Goal: Information Seeking & Learning: Find contact information

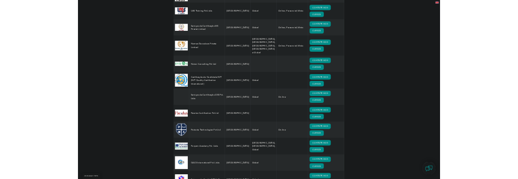
scroll to position [1673, 0]
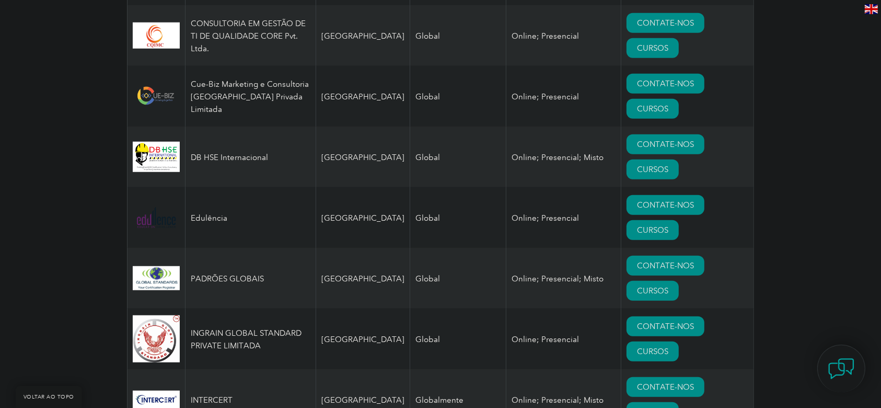
scroll to position [1115, 0]
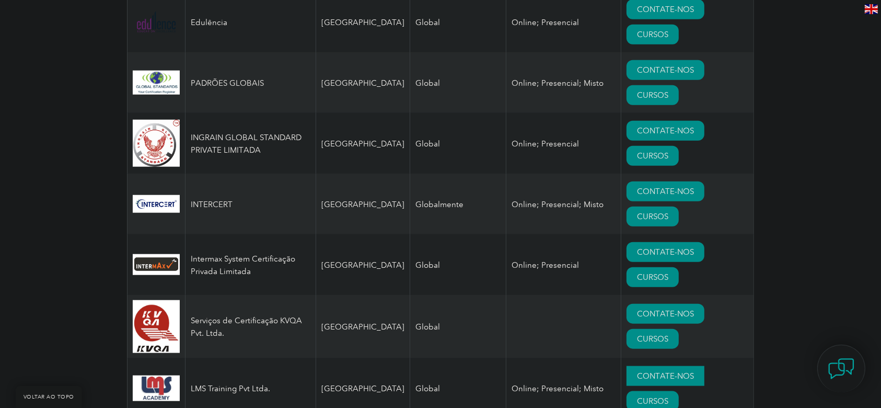
click at [637, 371] on font "CONTATE-NOS" at bounding box center [665, 375] width 57 height 9
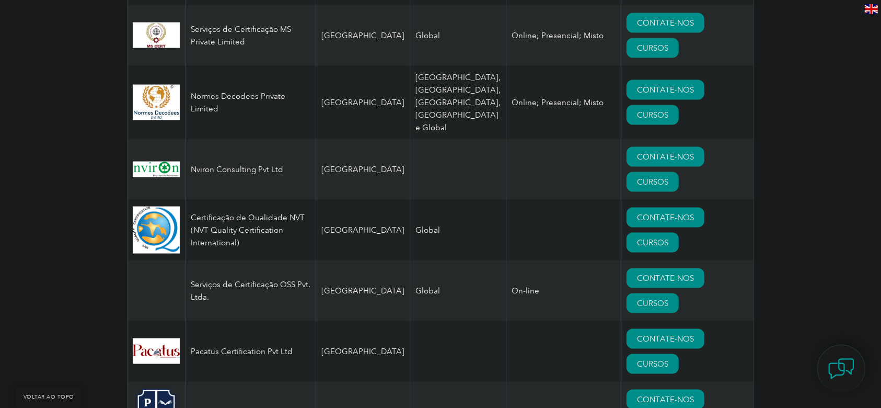
scroll to position [1533, 0]
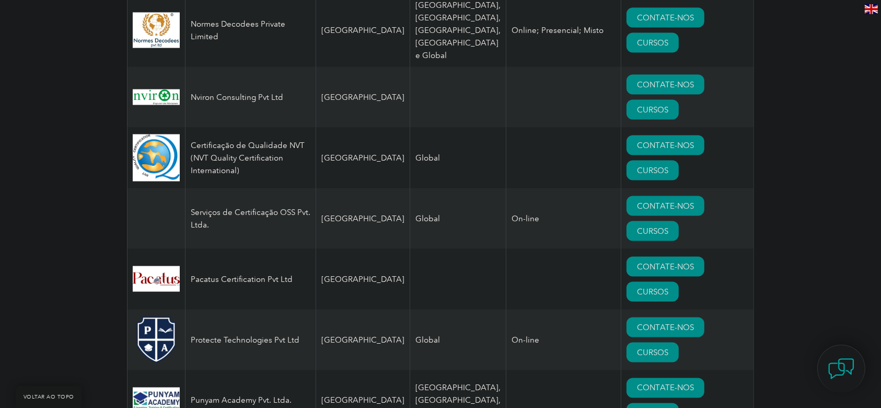
scroll to position [1603, 0]
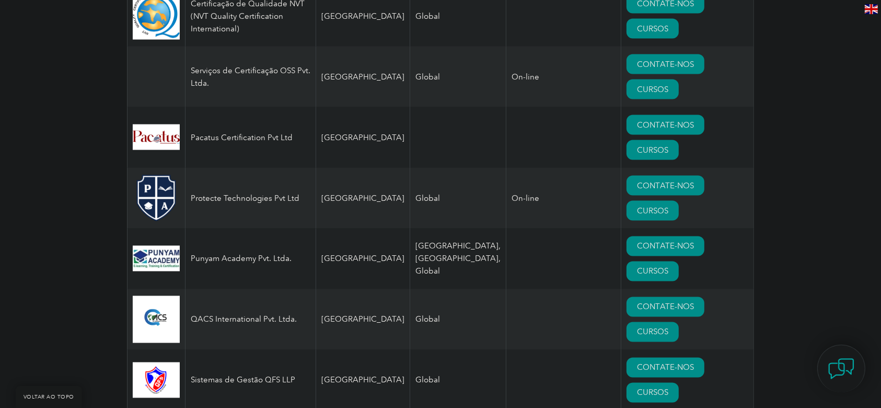
drag, startPoint x: 234, startPoint y: 111, endPoint x: 188, endPoint y: 94, distance: 49.4
copy font "Certificação Royal Impact Limitada"
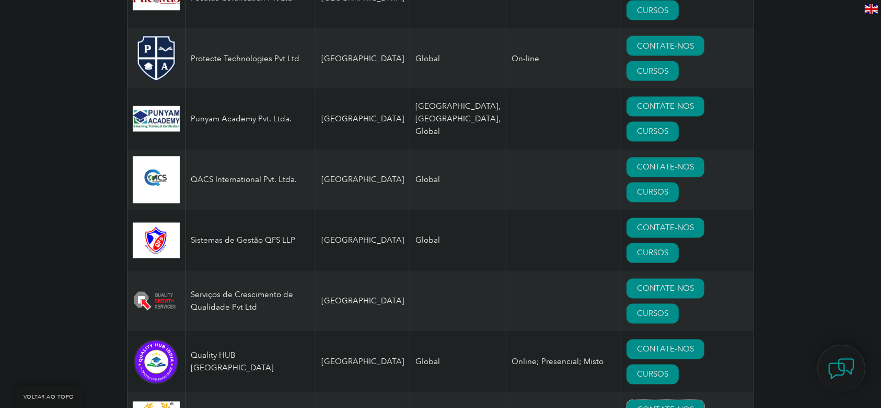
scroll to position [1952, 0]
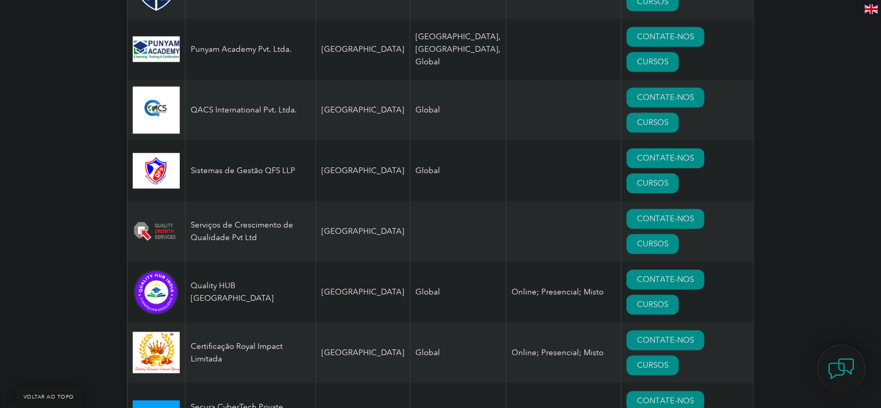
drag, startPoint x: 348, startPoint y: 144, endPoint x: 320, endPoint y: 145, distance: 28.2
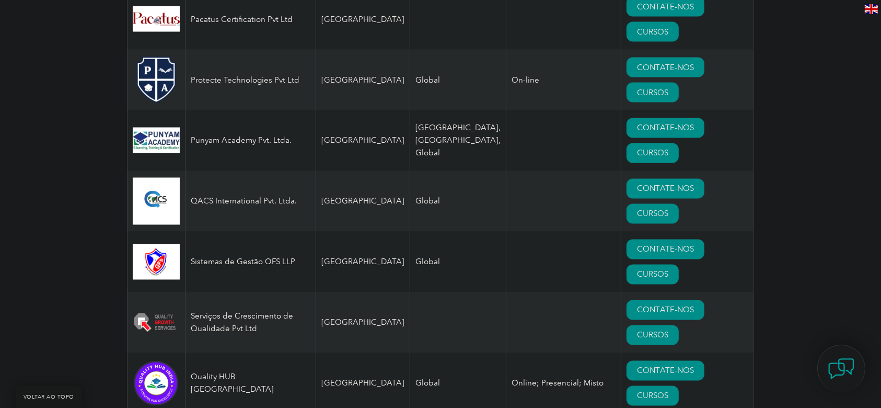
scroll to position [1882, 0]
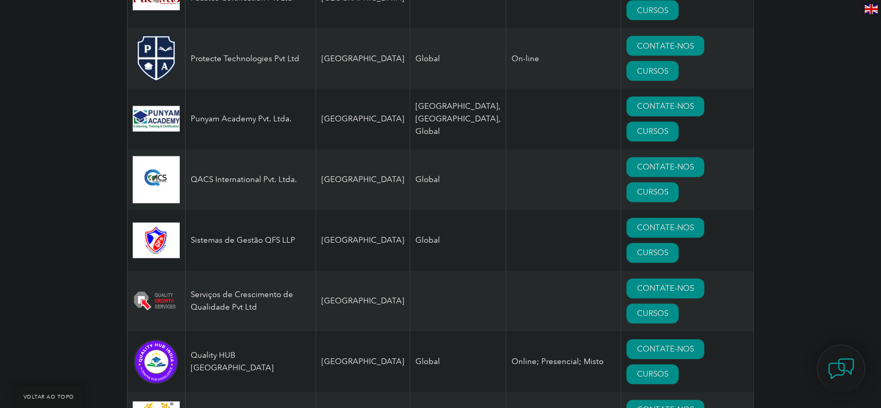
drag, startPoint x: 273, startPoint y: 260, endPoint x: 190, endPoint y: 267, distance: 83.9
copy font "TUV Índia Pvt. Limitada"
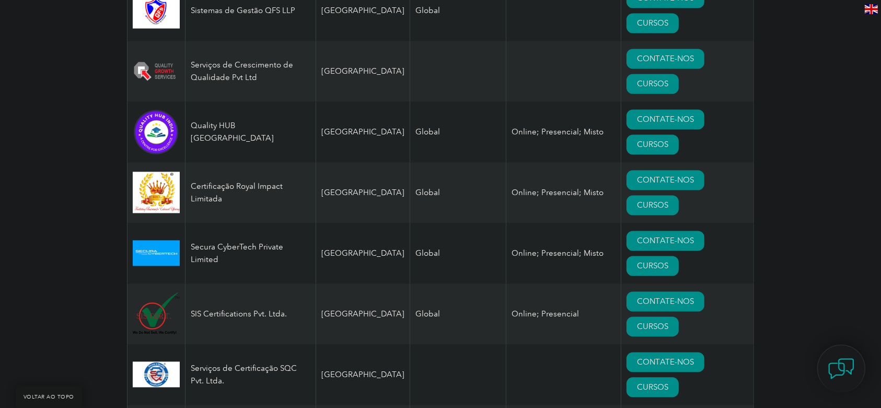
scroll to position [2091, 0]
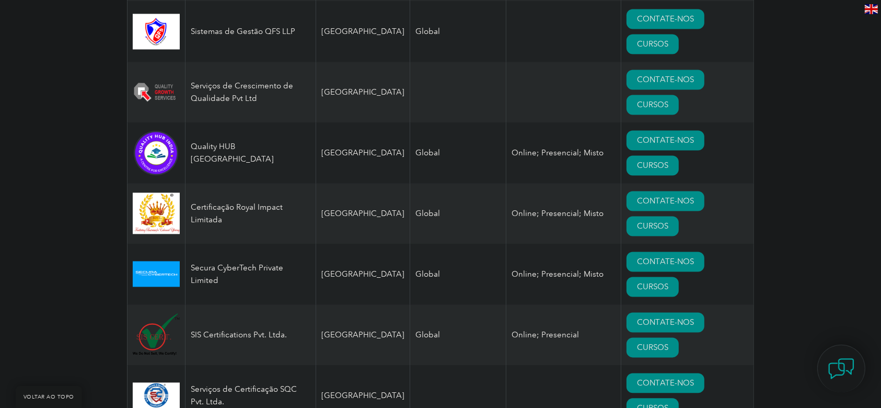
drag, startPoint x: 236, startPoint y: 98, endPoint x: 187, endPoint y: 86, distance: 50.2
copy font "TVE International Academy Pvt. Ltd., [GEOGRAPHIC_DATA]"
drag, startPoint x: 192, startPoint y: 128, endPoint x: 219, endPoint y: 136, distance: 28.1
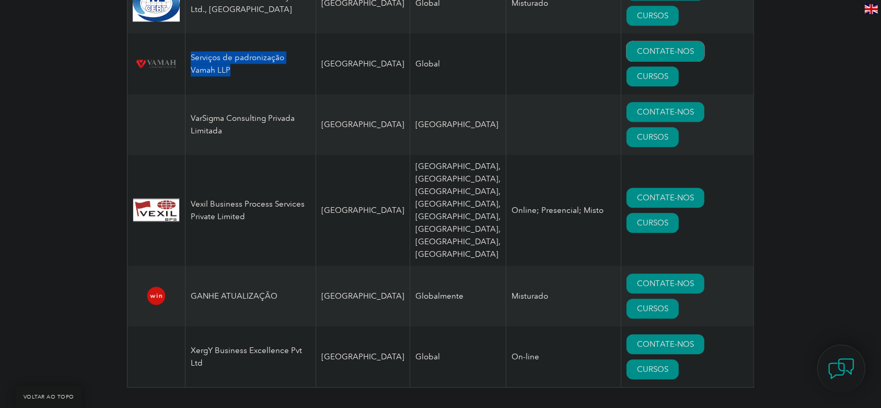
scroll to position [2788, 0]
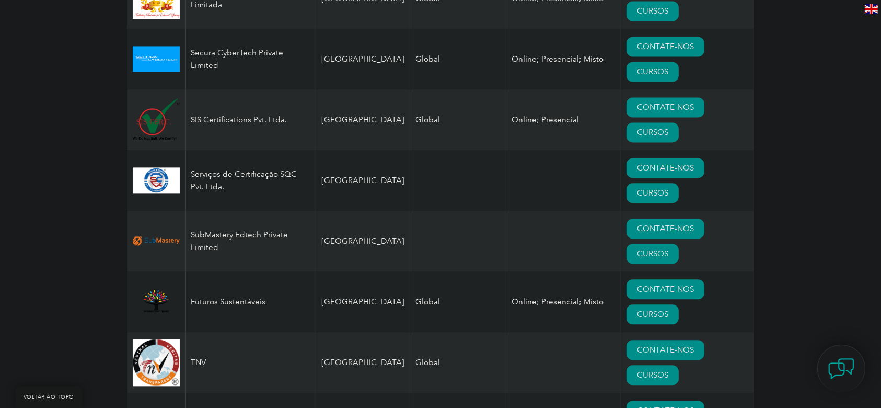
scroll to position [2300, 0]
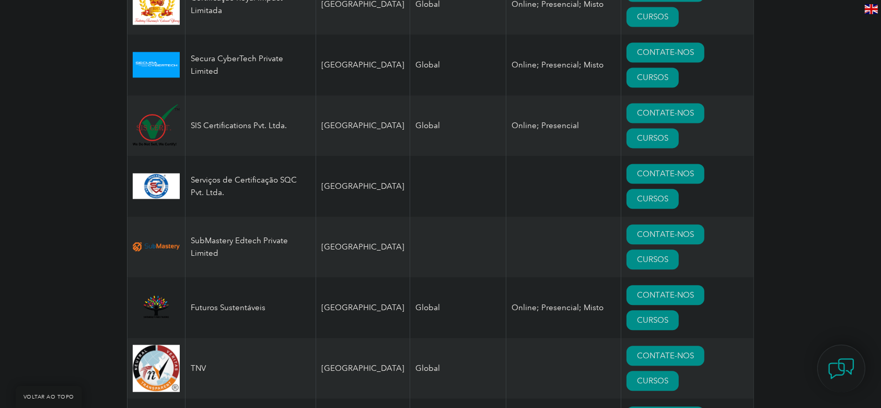
drag, startPoint x: 387, startPoint y: 136, endPoint x: 330, endPoint y: 136, distance: 56.5
drag, startPoint x: 212, startPoint y: 108, endPoint x: 180, endPoint y: 101, distance: 32.2
copy tr "XergY Business Excellence Pvt Ltd"
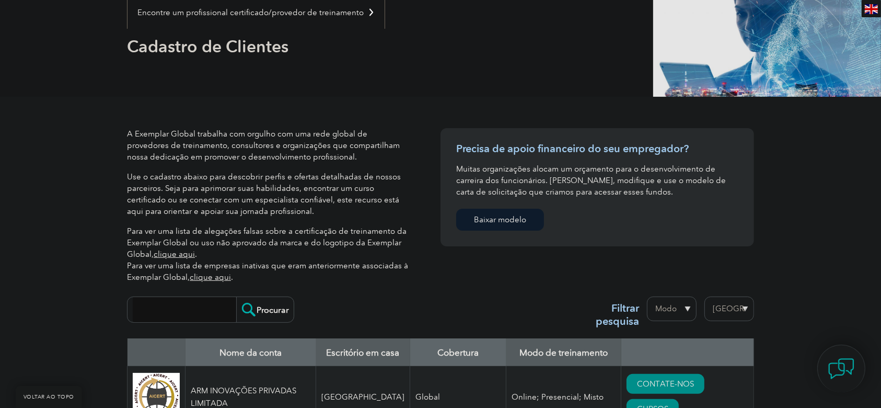
scroll to position [348, 0]
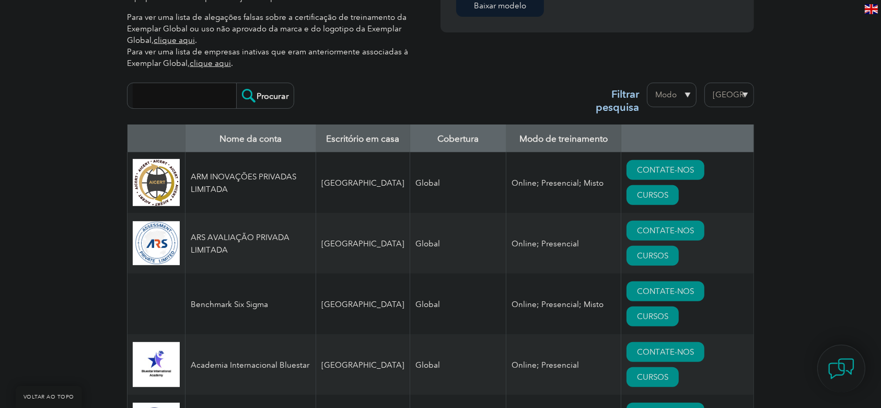
click at [728, 97] on select "Região Austrália Bahrein Bangladesh Brasil Canadá Colômbia República Dominicana…" at bounding box center [730, 95] width 50 height 25
click at [686, 94] on select "Modo On-line Pessoalmente Misturado" at bounding box center [672, 95] width 50 height 25
click at [742, 95] on select "Região Austrália Bahrein Bangladesh Brasil Canadá Colômbia República Dominicana…" at bounding box center [730, 95] width 50 height 25
select select "[GEOGRAPHIC_DATA]"
click at [705, 83] on select "Região Austrália Bahrein Bangladesh Brasil Canadá Colômbia República Dominicana…" at bounding box center [730, 95] width 50 height 25
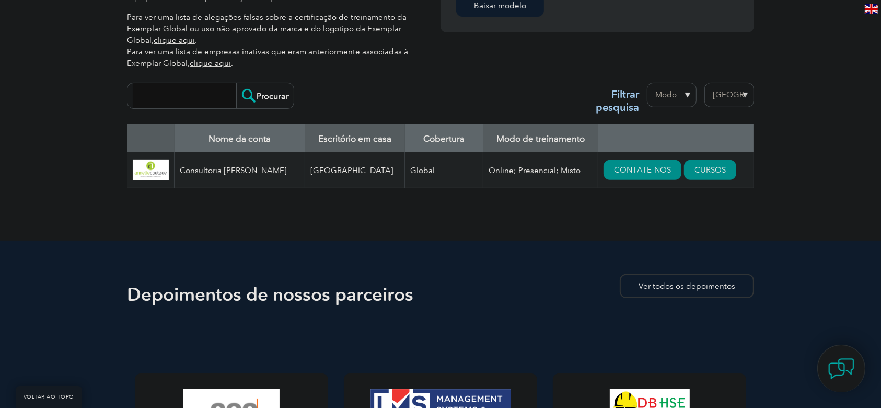
scroll to position [348, 0]
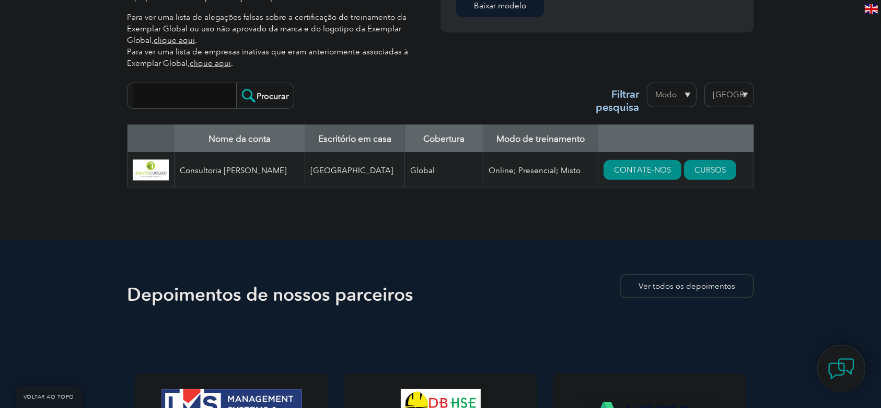
drag, startPoint x: 270, startPoint y: 200, endPoint x: 334, endPoint y: 201, distance: 63.8
click at [323, 201] on div "Nome da conta Escritório em casa Cobertura Modo de treinamento Consultoria Anne…" at bounding box center [440, 163] width 627 height 79
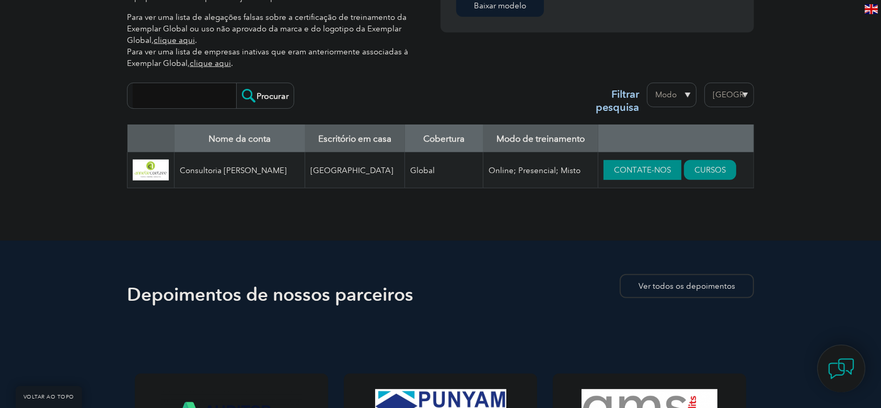
click at [645, 169] on font "CONTATE-NOS" at bounding box center [642, 169] width 57 height 9
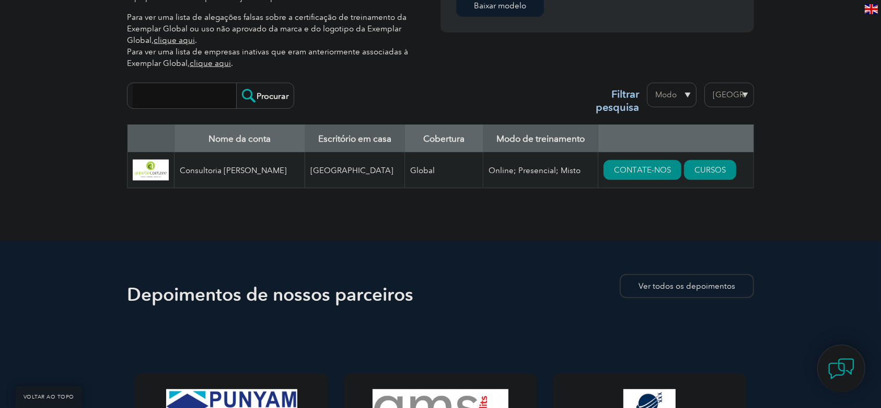
click at [734, 94] on select "Região [GEOGRAPHIC_DATA] [GEOGRAPHIC_DATA] [GEOGRAPHIC_DATA] [GEOGRAPHIC_DATA] …" at bounding box center [730, 95] width 50 height 25
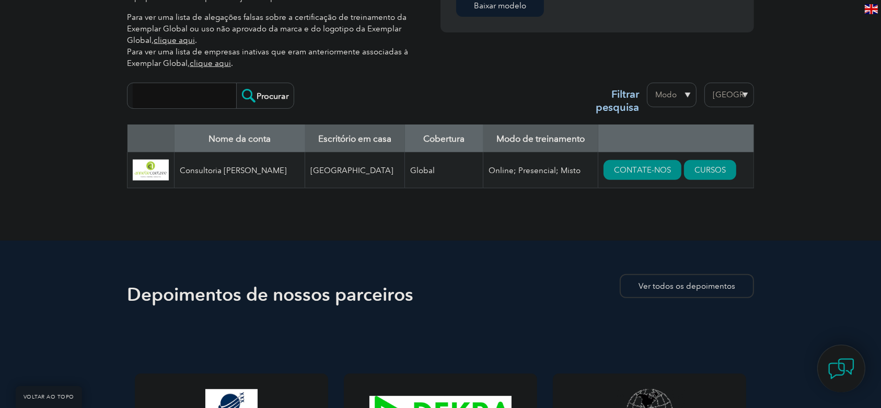
select select "[GEOGRAPHIC_DATA]"
click at [705, 83] on select "Região [GEOGRAPHIC_DATA] [GEOGRAPHIC_DATA] [GEOGRAPHIC_DATA] [GEOGRAPHIC_DATA] …" at bounding box center [730, 95] width 50 height 25
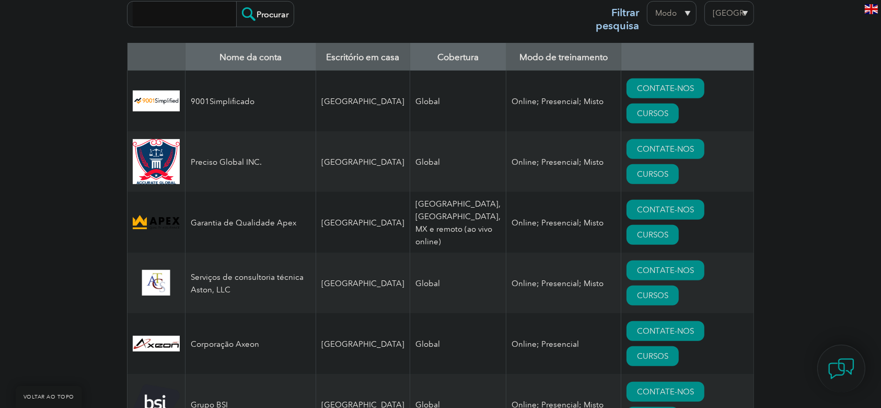
scroll to position [430, 0]
click at [651, 87] on font "CONTATE-NOS" at bounding box center [665, 88] width 57 height 9
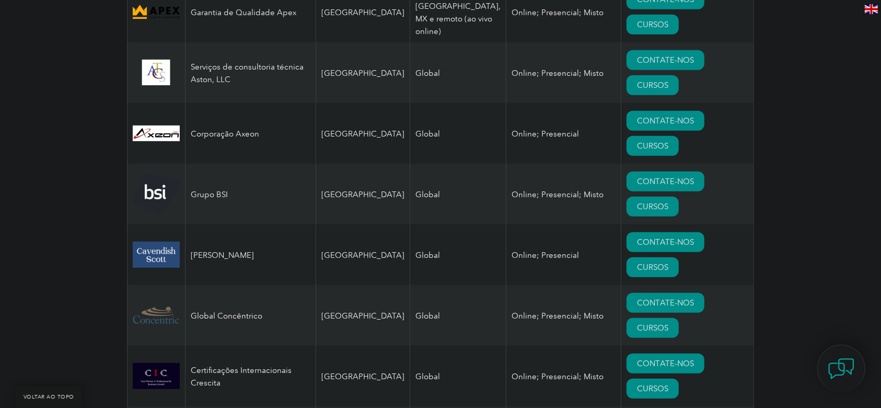
scroll to position [778, 0]
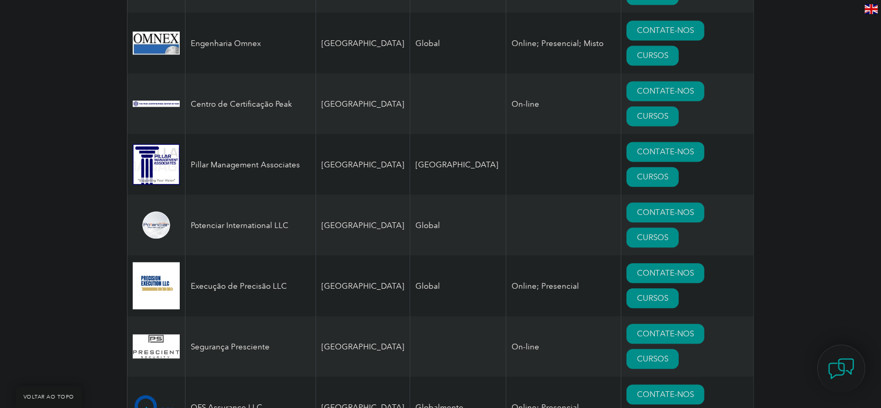
scroll to position [2312, 0]
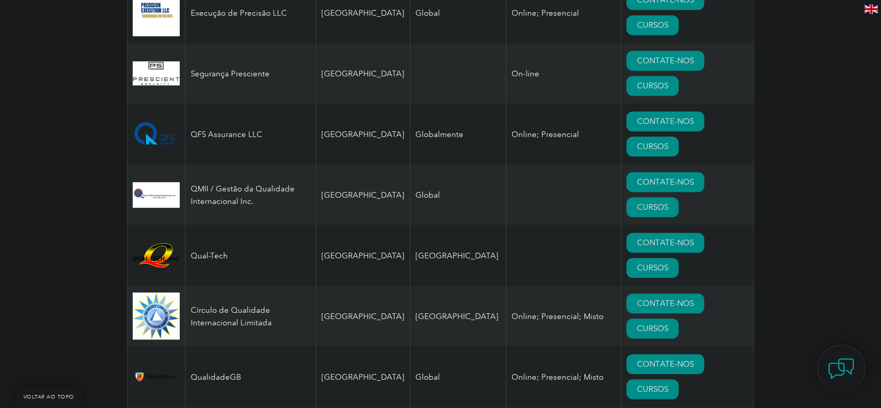
scroll to position [2381, 0]
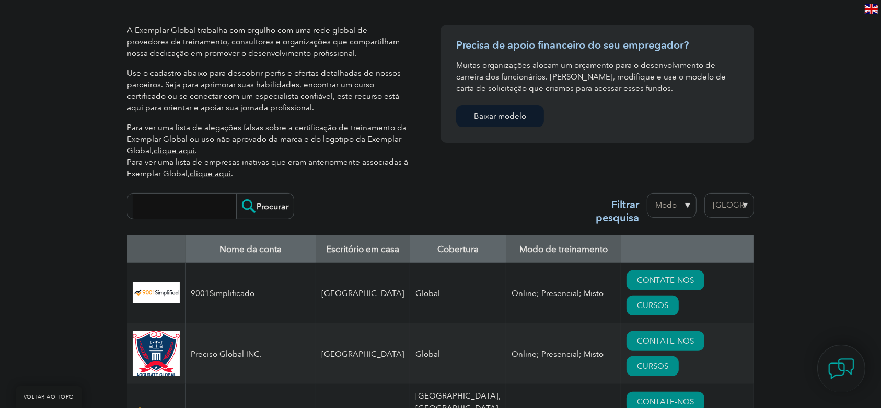
scroll to position [209, 0]
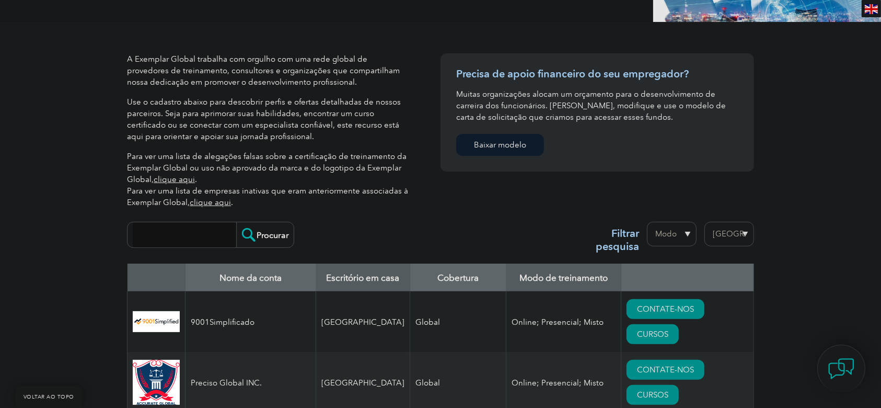
click at [734, 234] on select "Região Austrália Bahrein Bangladesh Brasil Canadá Colômbia República Dominicana…" at bounding box center [730, 234] width 50 height 25
click at [705, 222] on select "Região Austrália Bahrein Bangladesh Brasil Canadá Colômbia República Dominicana…" at bounding box center [730, 234] width 50 height 25
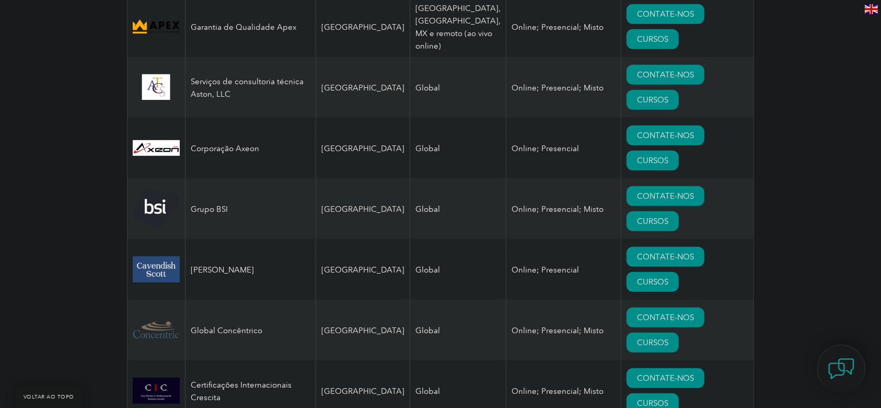
scroll to position [906, 0]
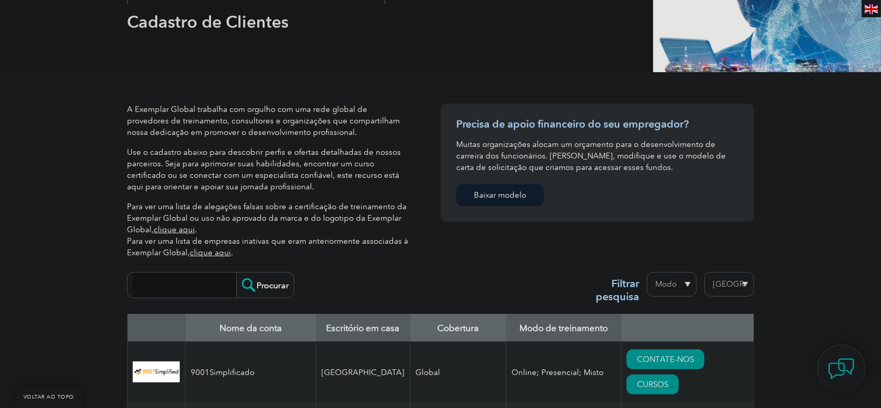
scroll to position [279, 0]
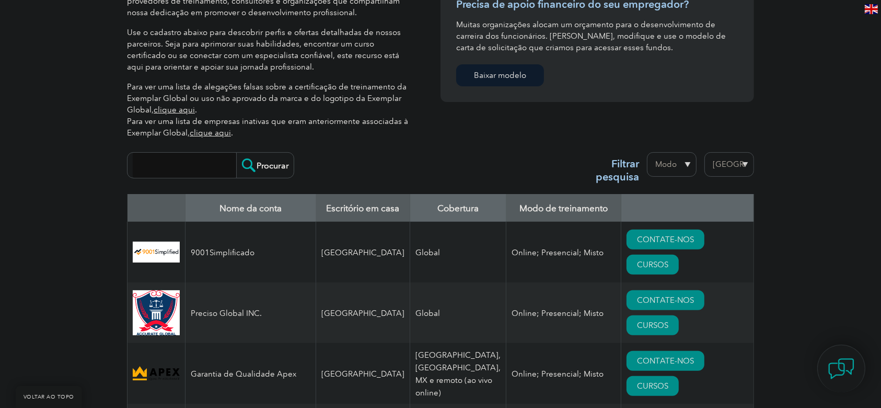
click at [683, 165] on select "Modo On-line Pessoalmente Misturado" at bounding box center [672, 164] width 50 height 25
click at [671, 166] on select "Modo On-line Pessoalmente Misturado" at bounding box center [672, 164] width 50 height 25
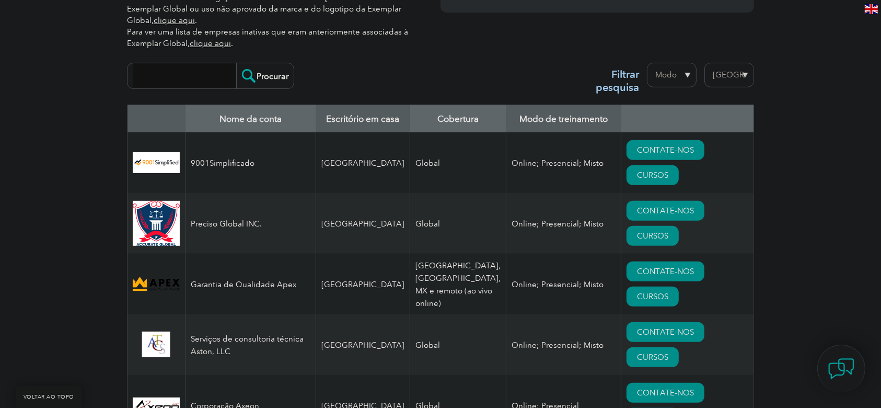
scroll to position [418, 0]
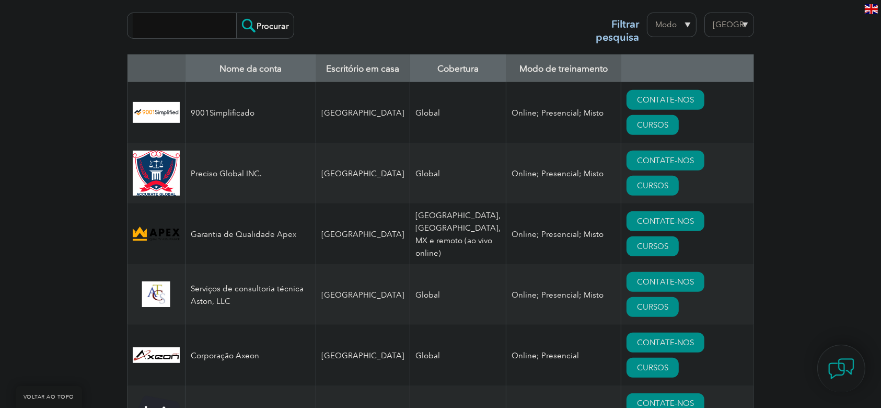
click at [730, 24] on select "Região Austrália Bahrein Bangladesh Brasil Canadá Colômbia República Dominicana…" at bounding box center [730, 25] width 50 height 25
select select "[GEOGRAPHIC_DATA]"
click at [705, 13] on select "Região Austrália Bahrein Bangladesh Brasil Canadá Colômbia República Dominicana…" at bounding box center [730, 25] width 50 height 25
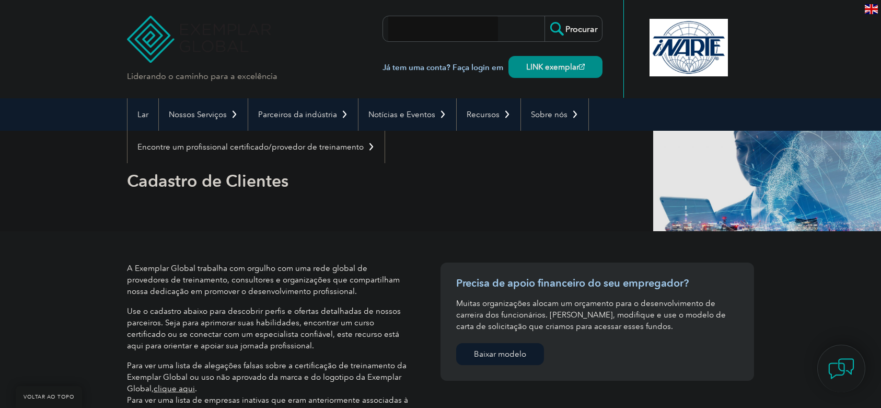
select select "[GEOGRAPHIC_DATA]"
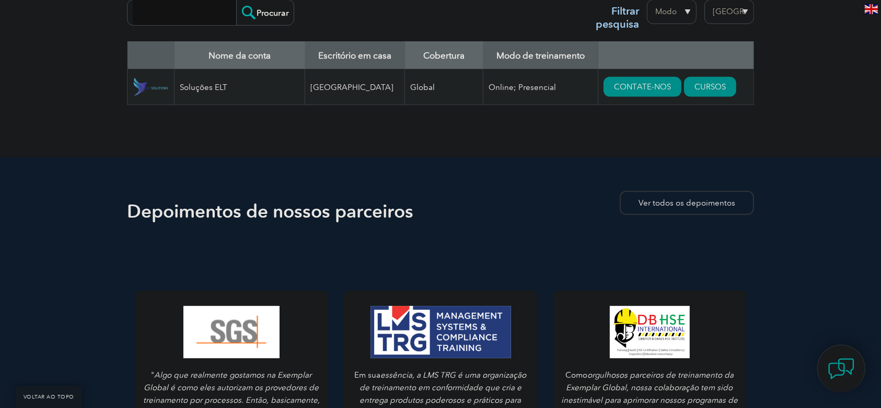
scroll to position [362, 0]
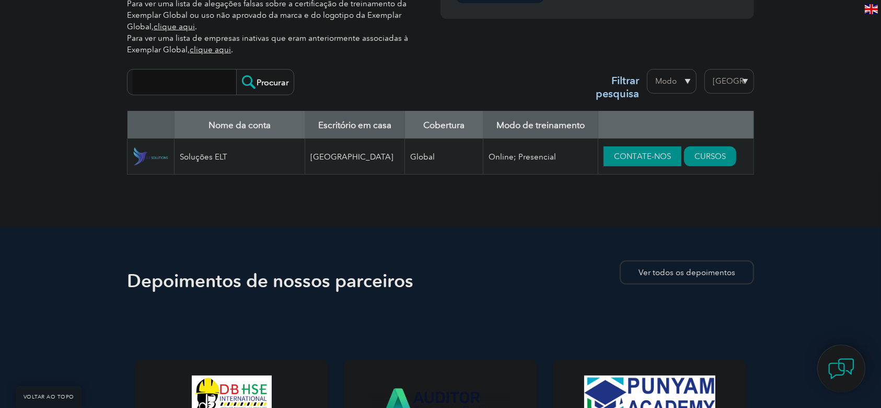
click at [631, 156] on font "CONTATE-NOS" at bounding box center [642, 156] width 57 height 9
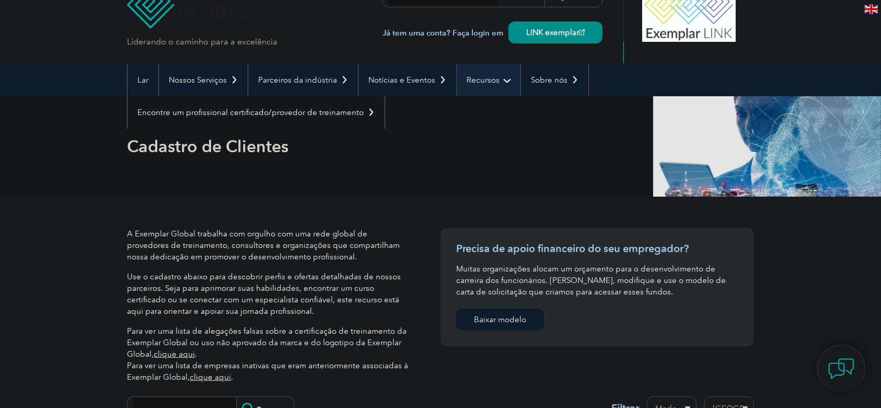
scroll to position [0, 0]
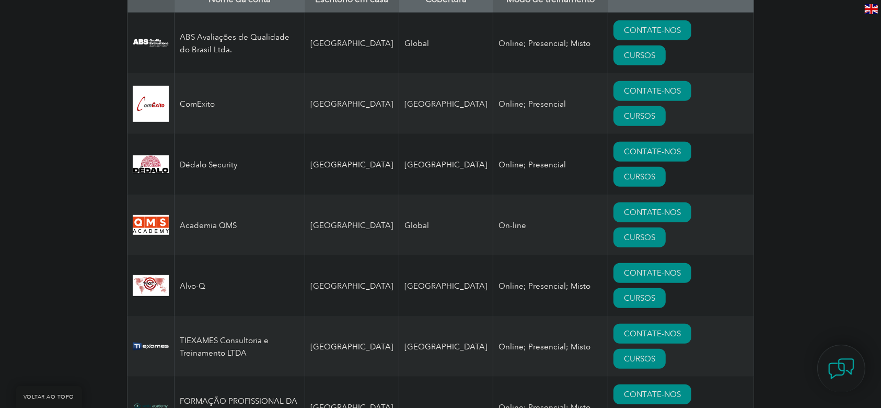
scroll to position [418, 0]
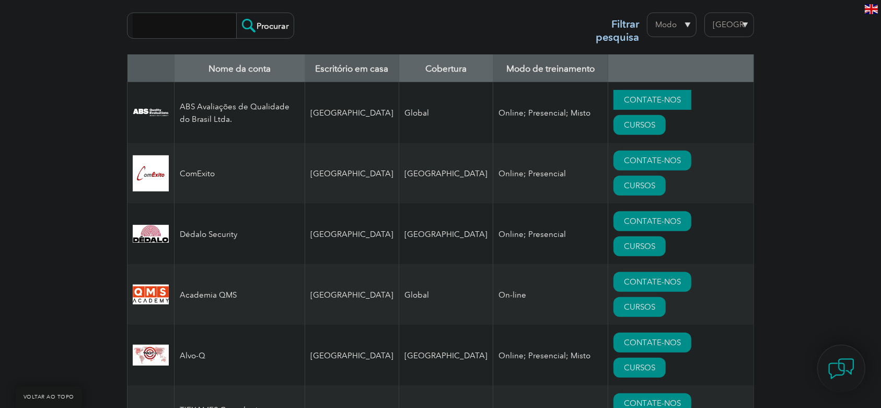
click at [644, 101] on font "CONTATE-NOS" at bounding box center [652, 99] width 57 height 9
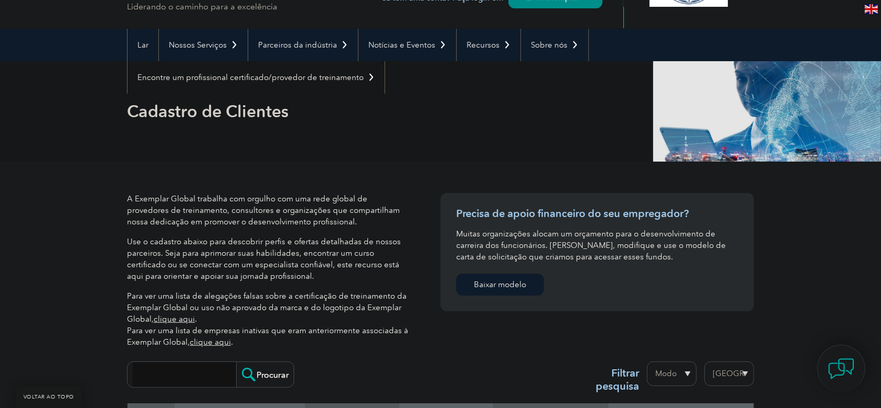
scroll to position [279, 0]
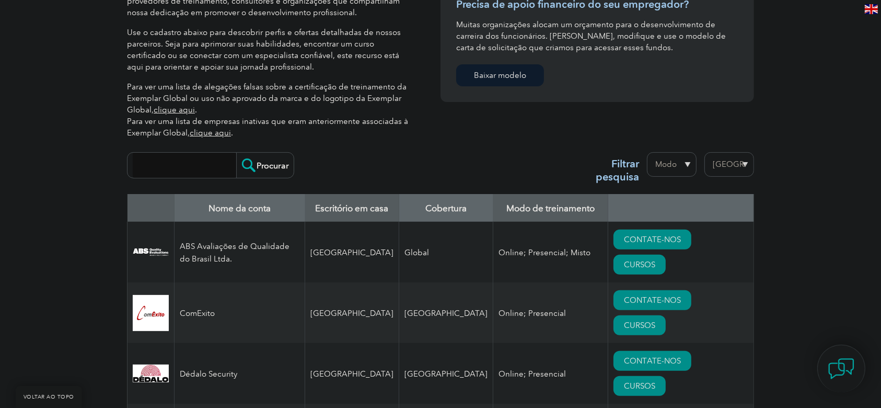
click at [720, 168] on select "Região Austrália Bahrein Bangladesh Brasil Canadá Colômbia República Dominicana…" at bounding box center [730, 164] width 50 height 25
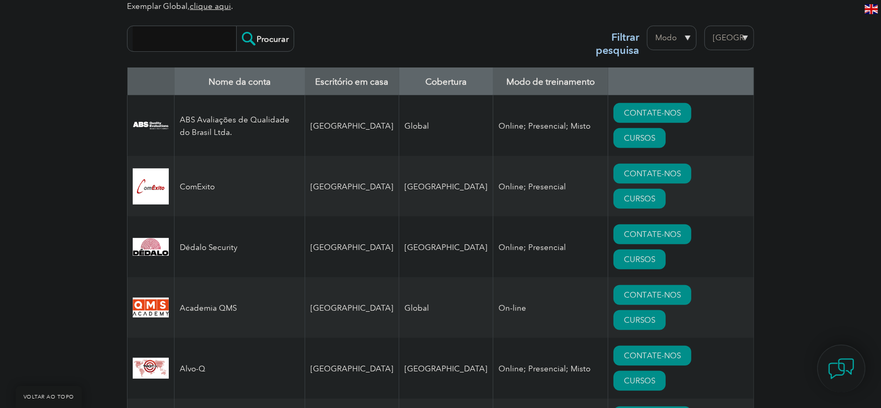
scroll to position [418, 0]
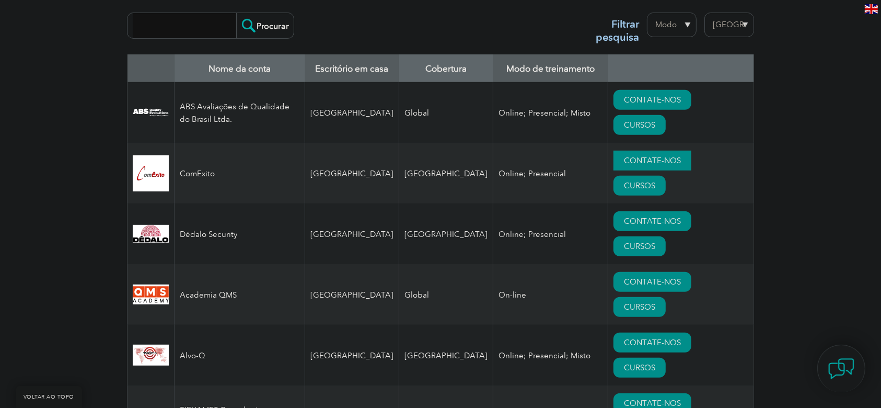
click at [629, 156] on font "CONTATE-NOS" at bounding box center [652, 160] width 57 height 9
click at [645, 216] on font "CONTATE-NOS" at bounding box center [652, 220] width 57 height 9
click at [624, 338] on font "CONTATE-NOS" at bounding box center [652, 342] width 57 height 9
click at [646, 393] on link "CONTATE-NOS" at bounding box center [653, 403] width 78 height 20
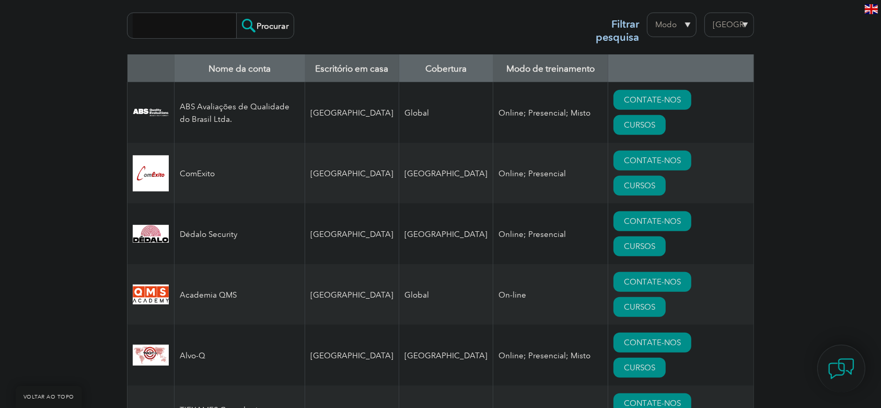
click at [734, 31] on select "Região Austrália Bahrein Bangladesh Brasil Canadá Colômbia República Dominicana…" at bounding box center [730, 25] width 50 height 25
select select "[GEOGRAPHIC_DATA]"
click at [705, 13] on select "Região Austrália Bahrein Bangladesh Brasil Canadá Colômbia República Dominicana…" at bounding box center [730, 25] width 50 height 25
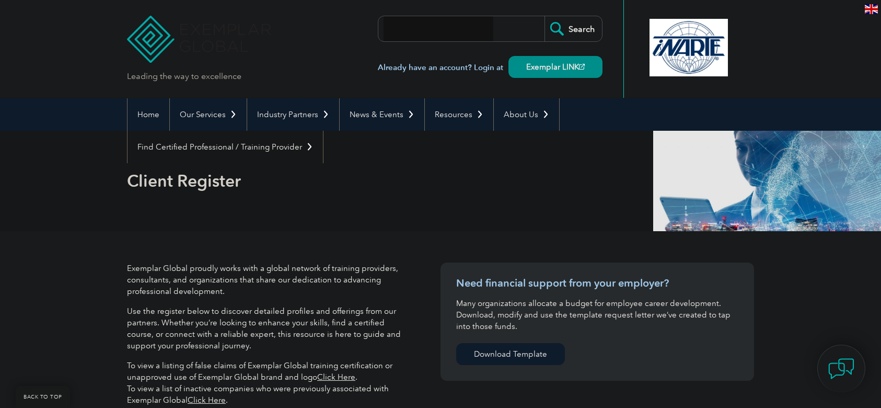
select select "[GEOGRAPHIC_DATA]"
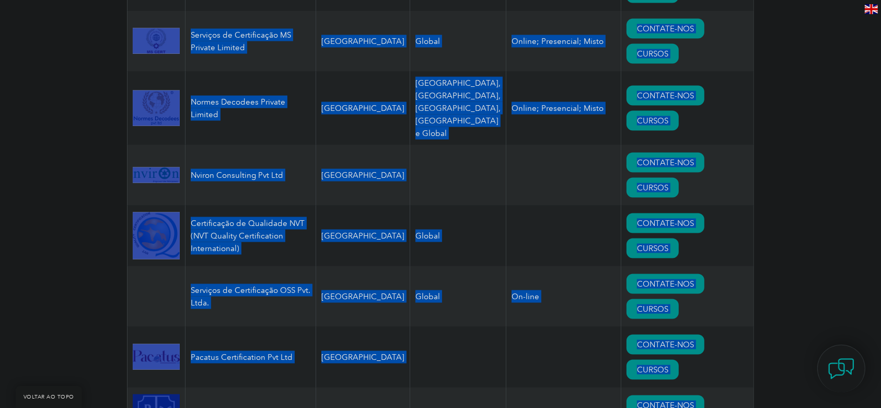
scroll to position [1547, 0]
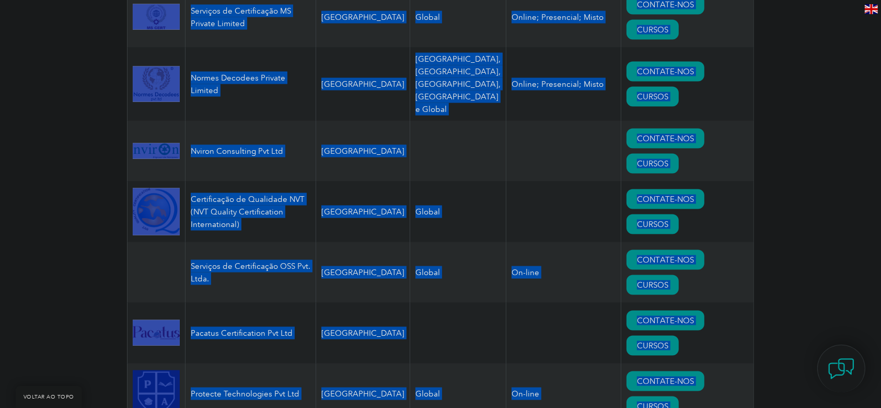
drag, startPoint x: 154, startPoint y: 135, endPoint x: 607, endPoint y: 371, distance: 511.6
click at [607, 371] on table "Nome da conta [PERSON_NAME] em casa Cobertura Modo de treinamento ARM INOVAÇÕES…" at bounding box center [440, 273] width 627 height 2695
copy table "Lore ip dolor Sitametcon ad elit Seddoeius Temp in utlaboreetd MAG ALIQUAENI AD…"
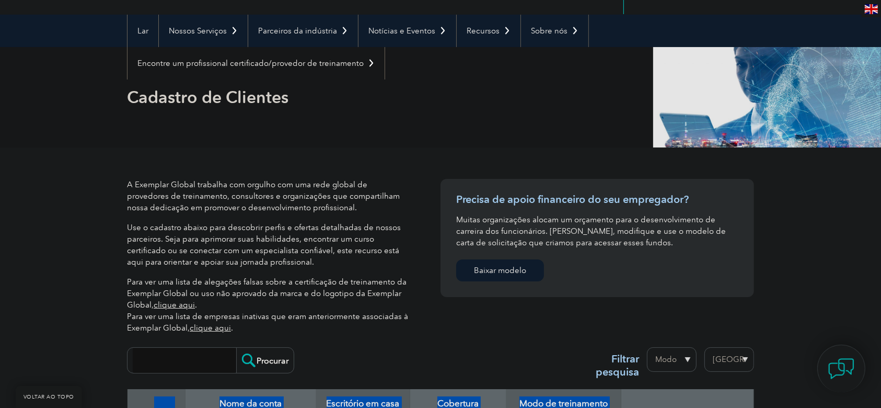
scroll to position [222, 0]
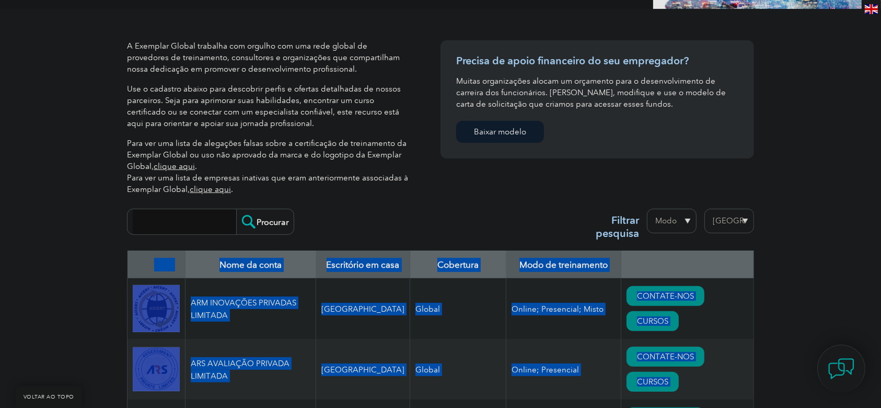
copy table "Lore ip dolor Sitametcon ad elit Seddoeius Temp in utlaboreetd MAG ALIQUAENI AD…"
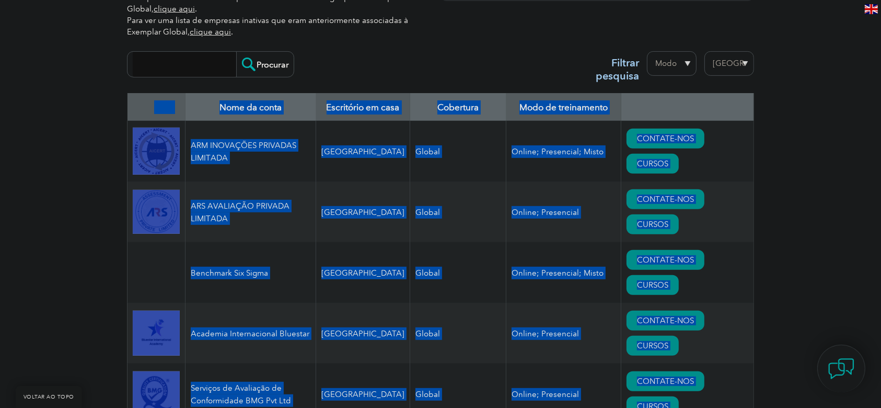
scroll to position [362, 0]
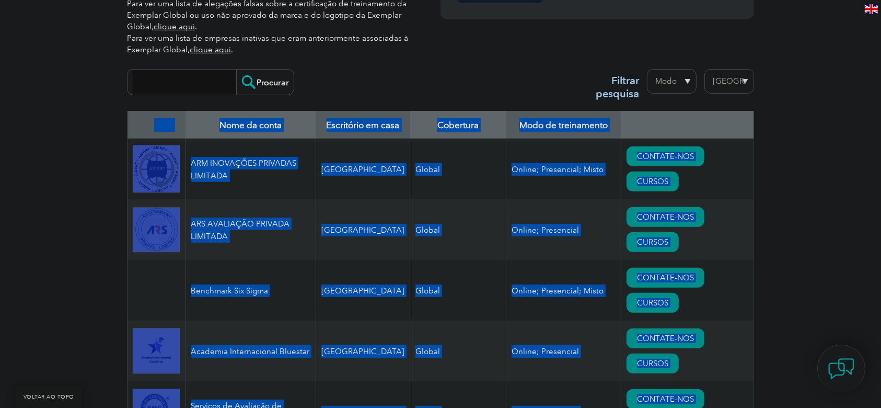
click at [302, 130] on th "Nome da conta" at bounding box center [251, 125] width 131 height 28
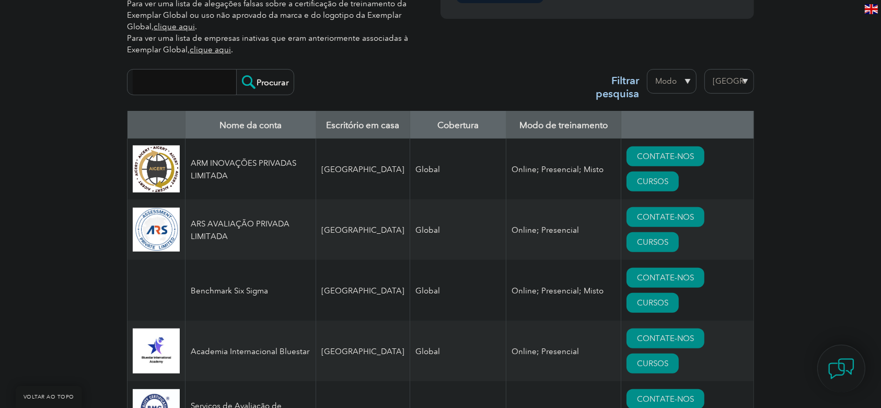
click at [414, 123] on th "Cobertura" at bounding box center [458, 125] width 96 height 28
drag, startPoint x: 418, startPoint y: 121, endPoint x: 588, endPoint y: 129, distance: 169.6
click at [588, 129] on tr "Nome da conta [PERSON_NAME] em casa Cobertura Modo de treinamento" at bounding box center [441, 125] width 627 height 28
copy tr "Cobertura Modo de treinamento"
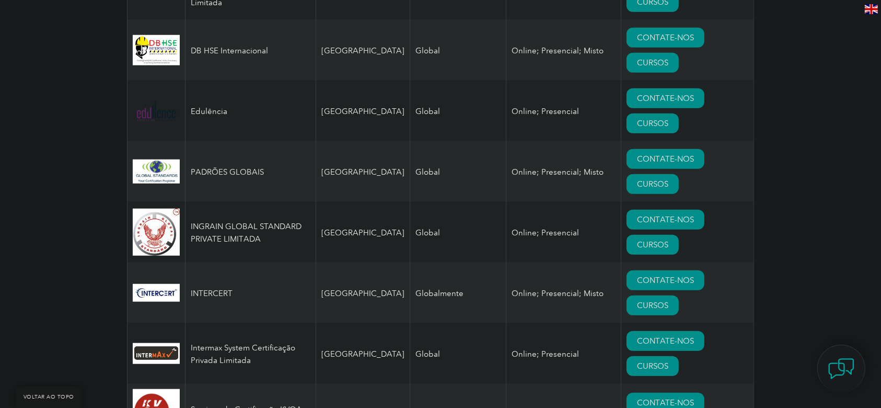
scroll to position [1129, 0]
